Goal: Task Accomplishment & Management: Complete application form

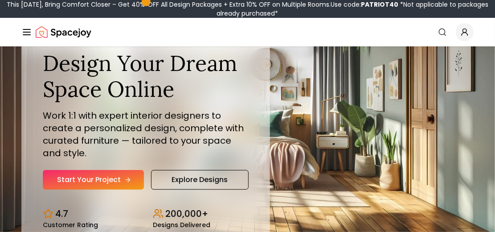
click at [109, 173] on link "Start Your Project" at bounding box center [93, 180] width 101 height 20
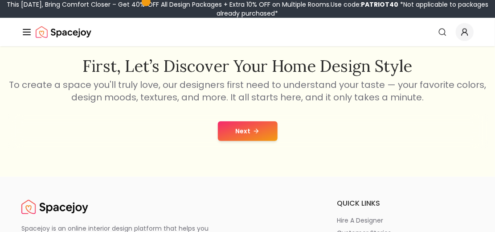
scroll to position [133, 0]
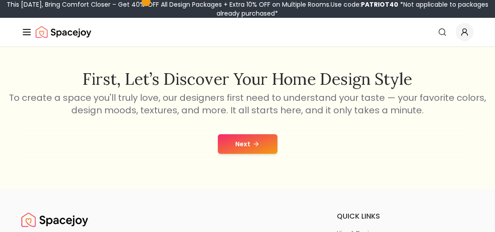
click at [255, 142] on icon at bounding box center [256, 143] width 7 height 7
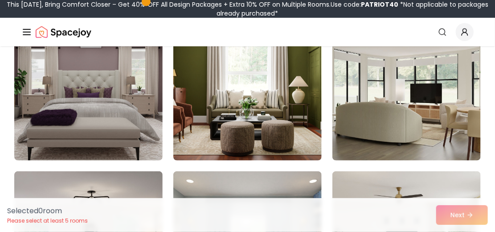
scroll to position [222, 0]
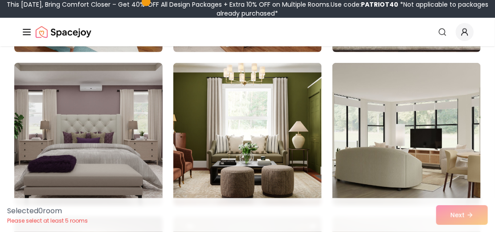
click at [108, 135] on img at bounding box center [89, 134] width 156 height 150
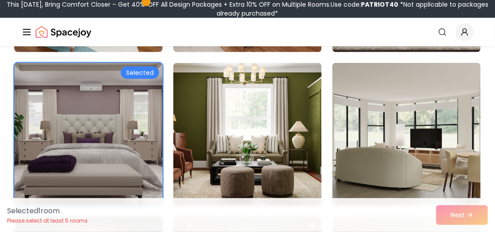
click at [139, 70] on div "Selected" at bounding box center [140, 72] width 38 height 12
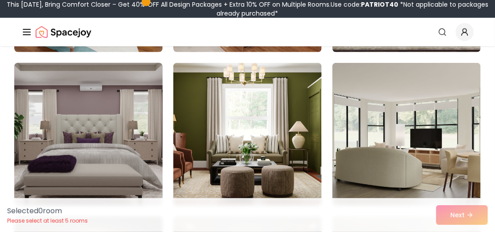
click at [116, 114] on img at bounding box center [89, 134] width 156 height 150
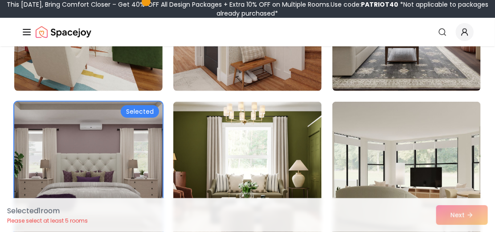
scroll to position [178, 0]
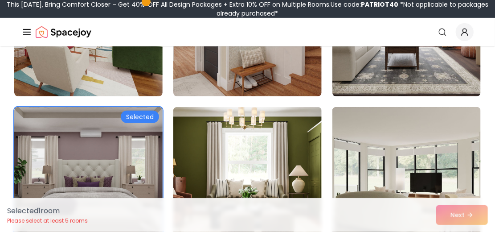
click at [471, 207] on div "Selected 1 room Please select at least 5 rooms Next" at bounding box center [247, 215] width 495 height 34
click at [467, 209] on div "Selected 1 room Please select at least 5 rooms Next" at bounding box center [247, 215] width 495 height 34
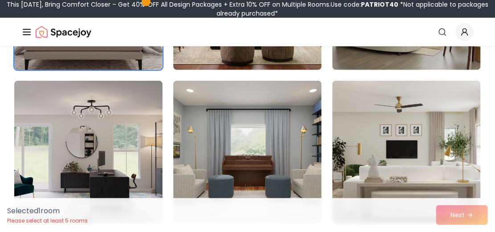
scroll to position [356, 0]
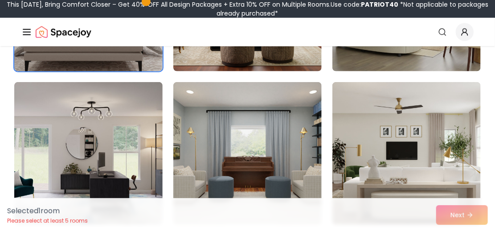
click at [117, 62] on img at bounding box center [89, 0] width 156 height 150
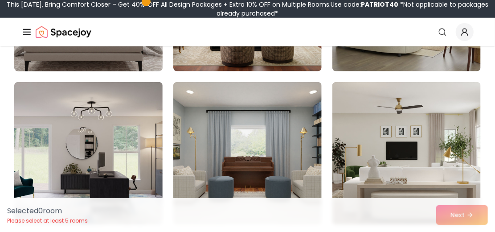
click at [117, 62] on img at bounding box center [89, 0] width 156 height 150
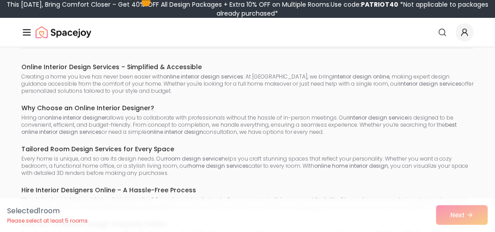
scroll to position [5853, 0]
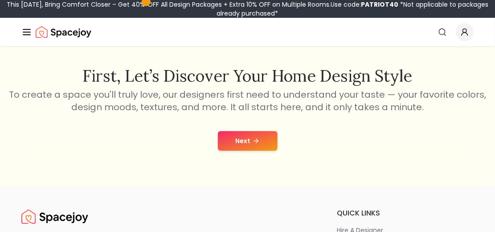
scroll to position [133, 0]
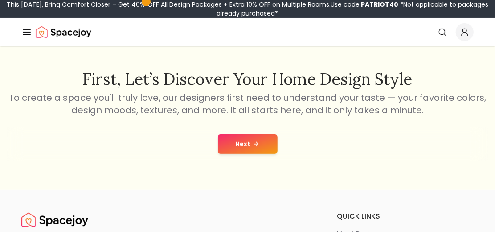
click at [266, 142] on button "Next" at bounding box center [248, 144] width 60 height 20
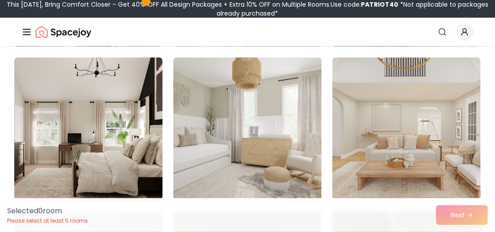
scroll to position [757, 0]
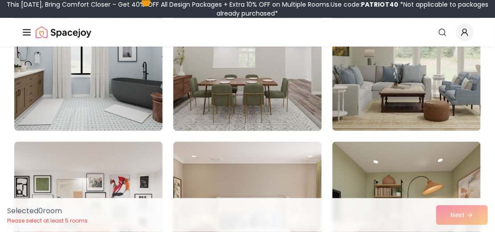
click at [252, 68] on img at bounding box center [248, 59] width 156 height 150
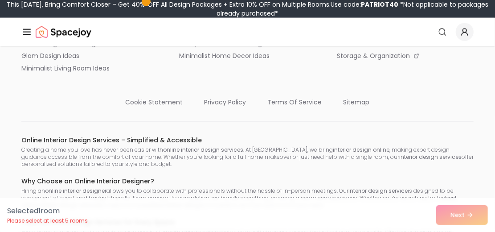
scroll to position [5904, 0]
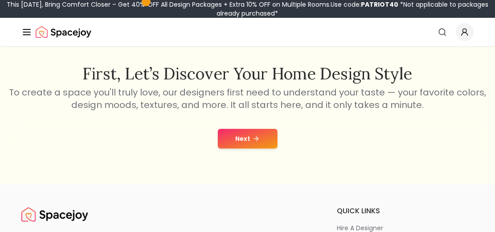
scroll to position [133, 0]
